Goal: Task Accomplishment & Management: Manage account settings

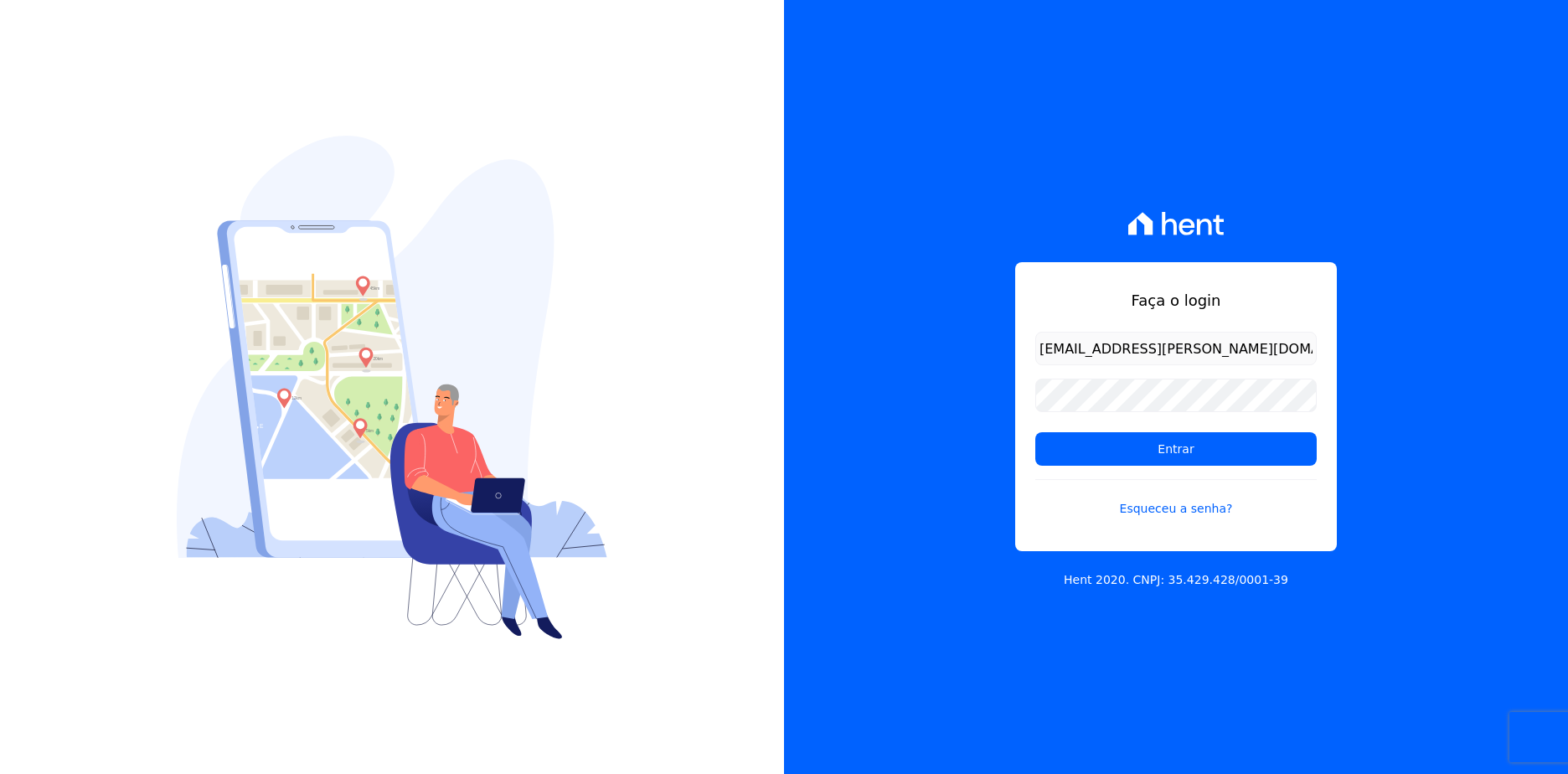
type input "[EMAIL_ADDRESS][PERSON_NAME][DOMAIN_NAME]"
click at [1035, 432] on input "Entrar" at bounding box center [1175, 449] width 281 height 33
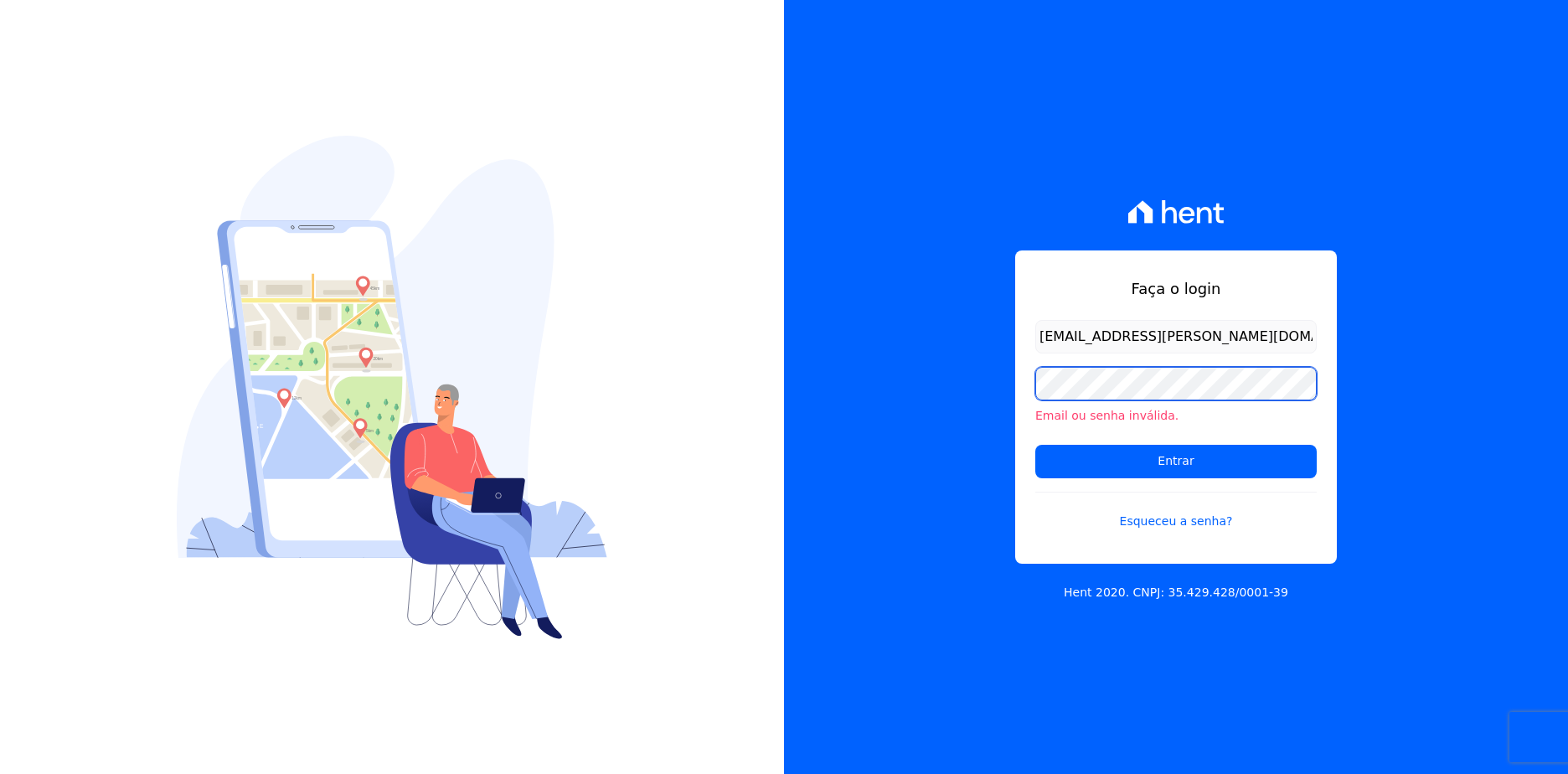
click at [1035, 445] on input "Entrar" at bounding box center [1175, 461] width 281 height 33
click at [1193, 525] on link "Esqueceu a senha?" at bounding box center [1175, 510] width 281 height 38
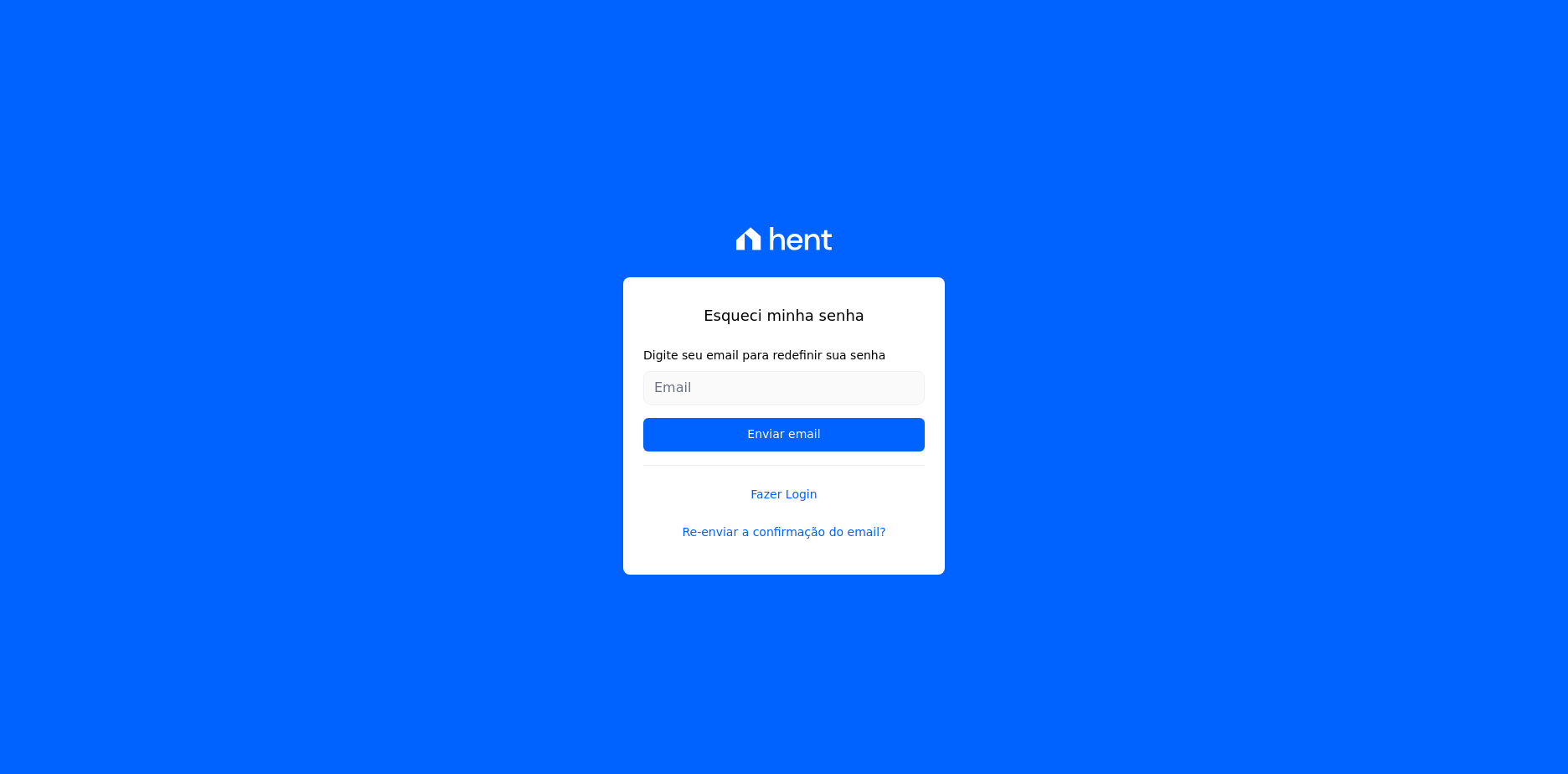
click at [779, 388] on input "Digite seu email para redefinir sua senha" at bounding box center [784, 388] width 281 height 33
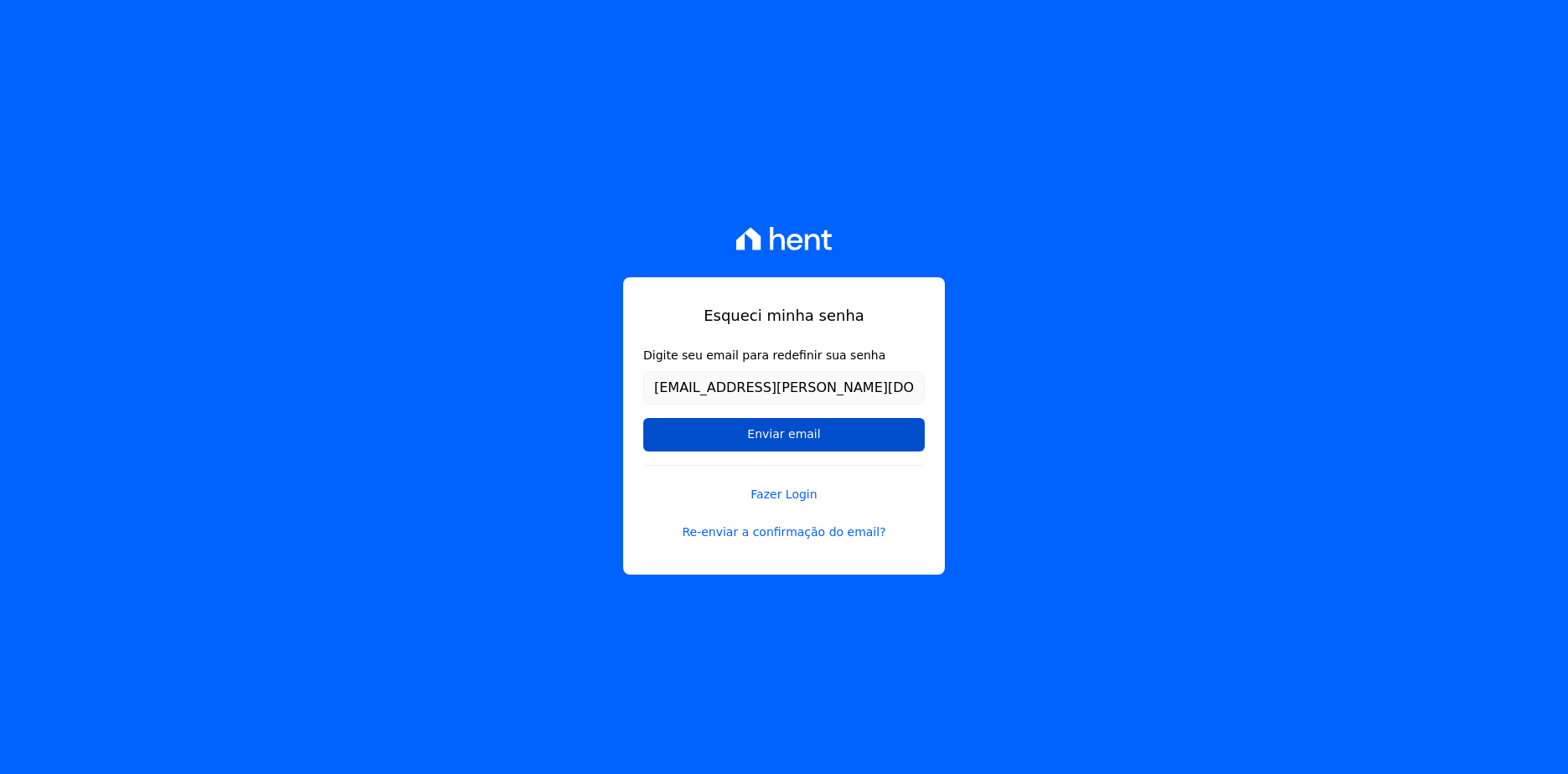
type input "[EMAIL_ADDRESS][PERSON_NAME][DOMAIN_NAME]"
click at [860, 437] on input "Enviar email" at bounding box center [784, 435] width 281 height 33
click at [846, 432] on input "Enviar email" at bounding box center [784, 435] width 281 height 33
click at [766, 437] on input "Enviar email" at bounding box center [784, 435] width 281 height 33
click at [853, 438] on input "Enviar email" at bounding box center [784, 435] width 281 height 33
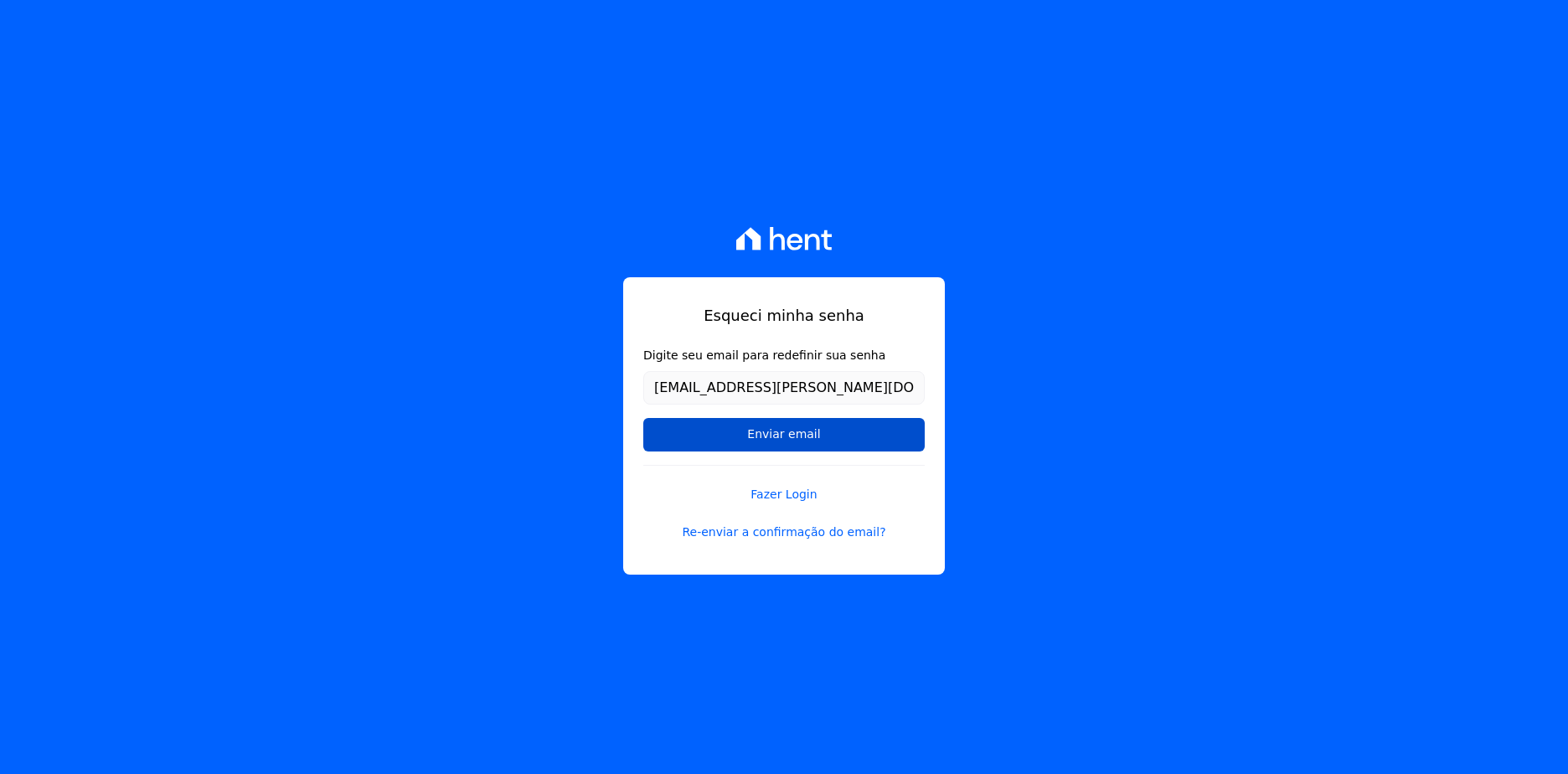
click at [791, 437] on input "Enviar email" at bounding box center [784, 435] width 281 height 33
